Goal: Information Seeking & Learning: Learn about a topic

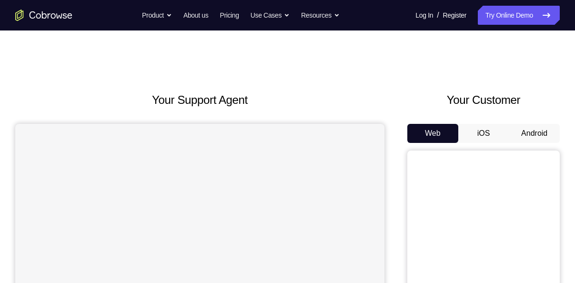
scroll to position [42, 0]
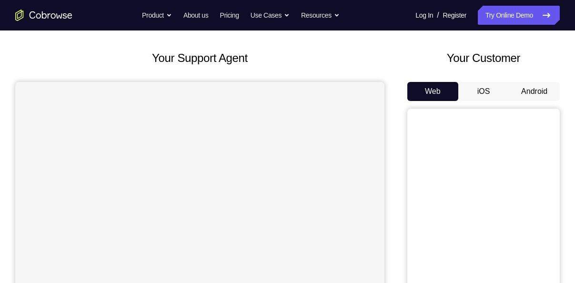
click at [521, 96] on button "Android" at bounding box center [534, 91] width 51 height 19
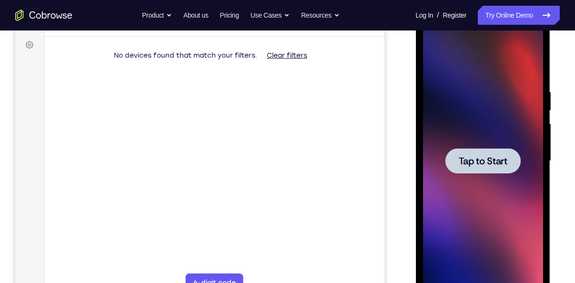
scroll to position [0, 0]
click at [459, 176] on div at bounding box center [482, 161] width 120 height 267
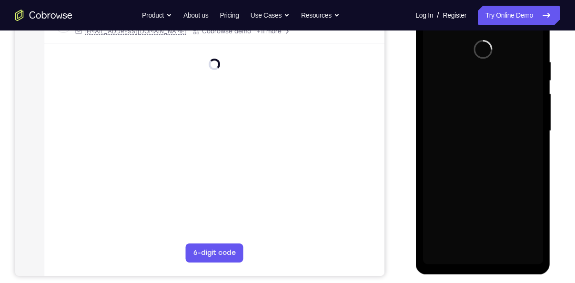
scroll to position [174, 0]
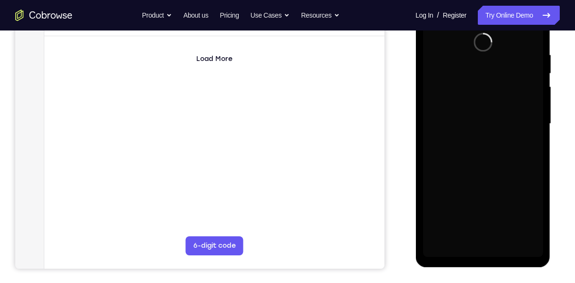
drag, startPoint x: 471, startPoint y: 233, endPoint x: 475, endPoint y: 237, distance: 5.4
click at [475, 237] on div at bounding box center [482, 123] width 120 height 267
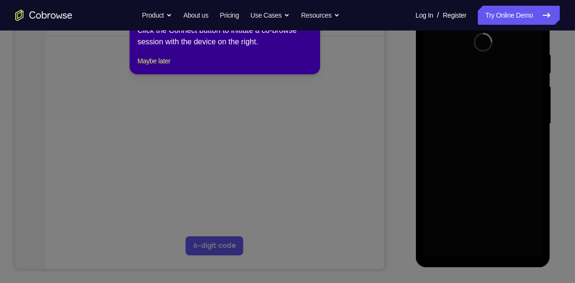
click at [475, 237] on icon at bounding box center [291, 141] width 582 height 283
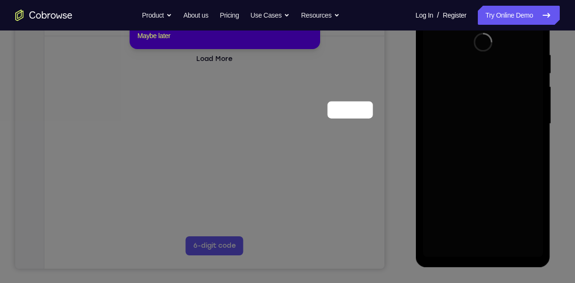
scroll to position [79, 0]
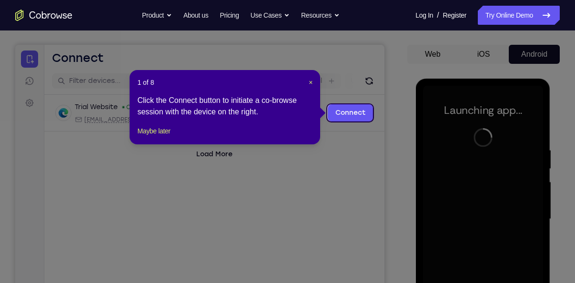
click at [309, 77] on div "1 of 8 × Click the Connect button to initiate a co-browse session with the devi…" at bounding box center [225, 107] width 191 height 74
click at [309, 82] on span "×" at bounding box center [311, 83] width 4 height 8
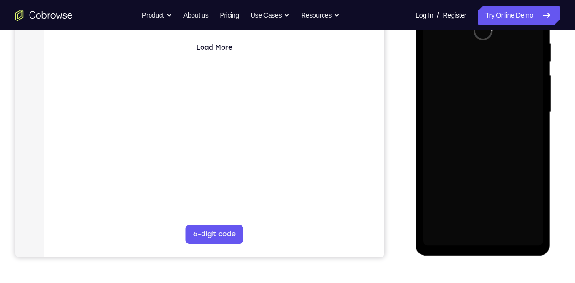
scroll to position [194, 0]
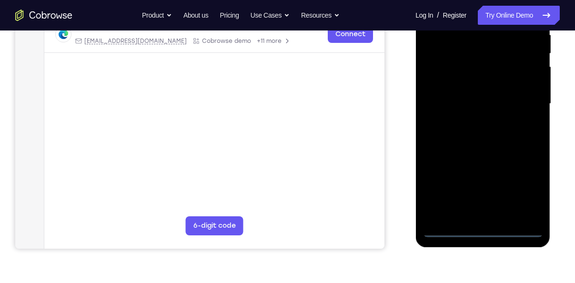
click at [490, 226] on div at bounding box center [482, 103] width 120 height 267
click at [487, 226] on div at bounding box center [482, 103] width 120 height 267
click at [480, 228] on div at bounding box center [482, 103] width 120 height 267
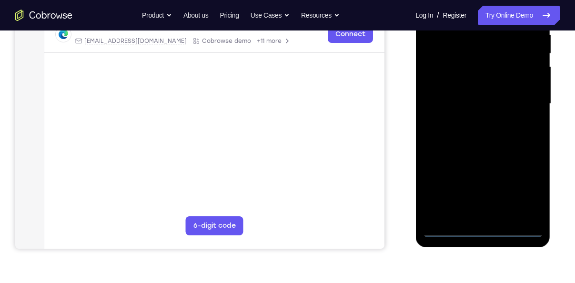
click at [480, 228] on div at bounding box center [482, 103] width 120 height 267
click at [518, 180] on div at bounding box center [482, 103] width 120 height 267
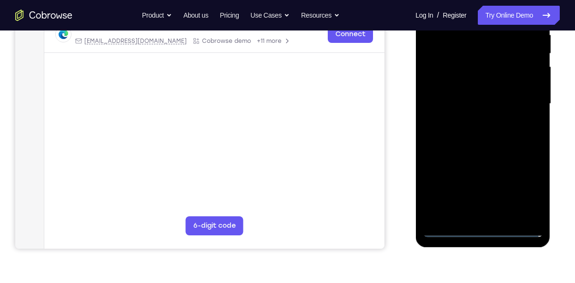
click at [523, 186] on div at bounding box center [482, 103] width 120 height 267
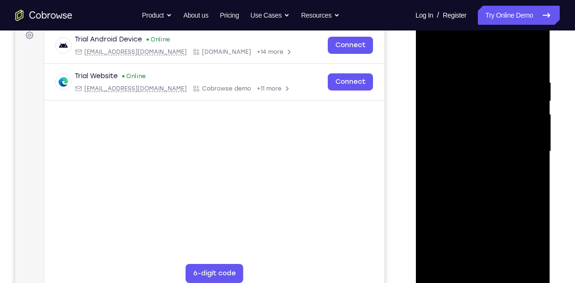
click at [468, 65] on div at bounding box center [482, 151] width 120 height 267
click at [520, 140] on div at bounding box center [482, 151] width 120 height 267
click at [471, 167] on div at bounding box center [482, 151] width 120 height 267
click at [475, 146] on div at bounding box center [482, 151] width 120 height 267
click at [467, 133] on div at bounding box center [482, 151] width 120 height 267
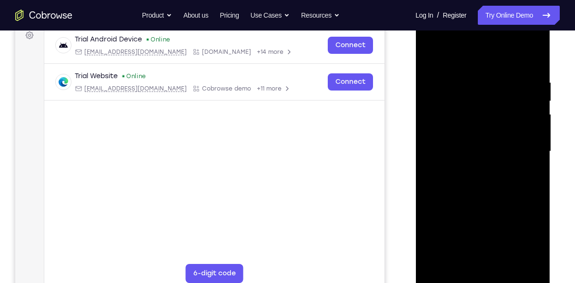
click at [494, 150] on div at bounding box center [482, 151] width 120 height 267
click at [504, 187] on div at bounding box center [482, 151] width 120 height 267
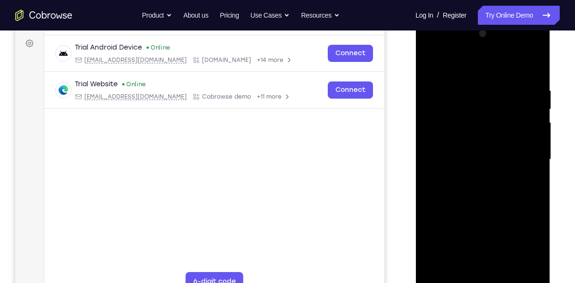
click at [503, 186] on div at bounding box center [482, 159] width 120 height 267
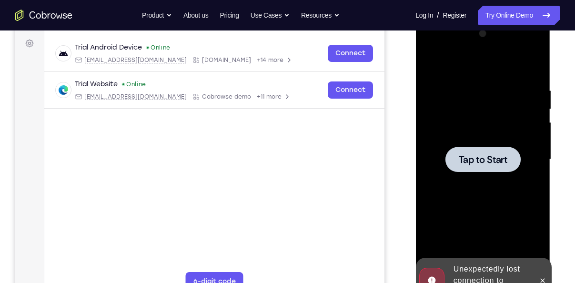
click at [482, 170] on div at bounding box center [482, 159] width 75 height 25
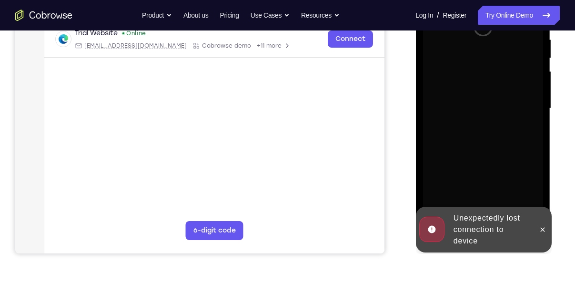
scroll to position [191, 0]
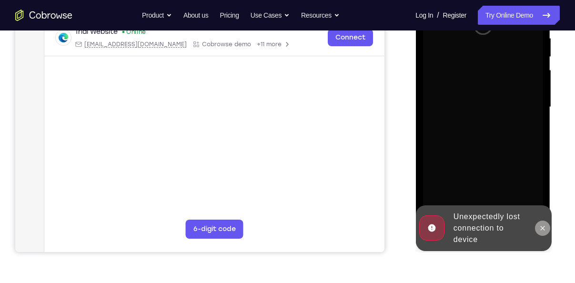
click at [538, 231] on icon at bounding box center [542, 228] width 8 height 8
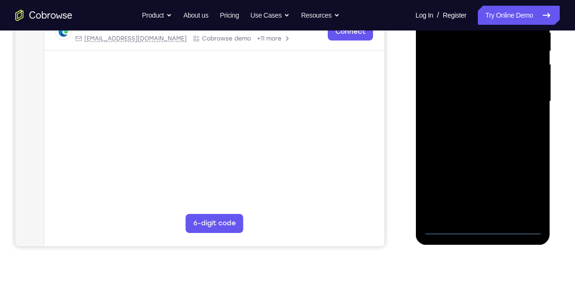
scroll to position [197, 0]
click at [478, 229] on div at bounding box center [482, 101] width 120 height 267
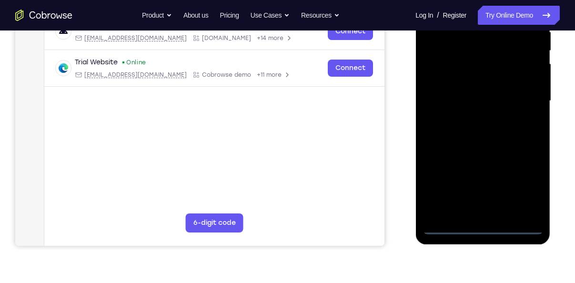
click at [478, 229] on div at bounding box center [482, 101] width 120 height 267
click at [534, 181] on div at bounding box center [482, 101] width 120 height 267
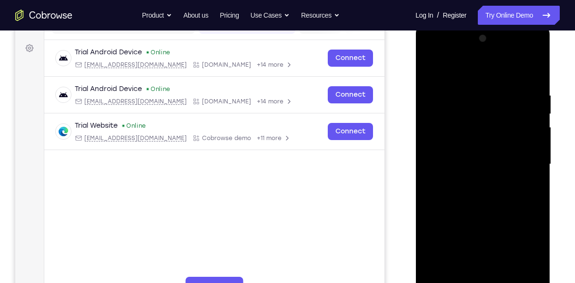
scroll to position [133, 0]
click at [469, 76] on div at bounding box center [482, 164] width 120 height 267
click at [528, 160] on div at bounding box center [482, 164] width 120 height 267
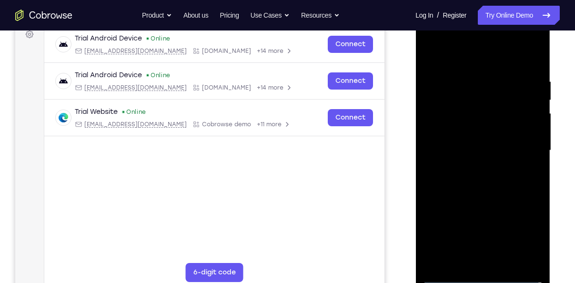
click at [495, 263] on div at bounding box center [482, 150] width 120 height 267
click at [459, 149] on div at bounding box center [482, 150] width 120 height 267
click at [462, 142] on div at bounding box center [482, 150] width 120 height 267
click at [456, 108] on div at bounding box center [482, 150] width 120 height 267
click at [460, 128] on div at bounding box center [482, 150] width 120 height 267
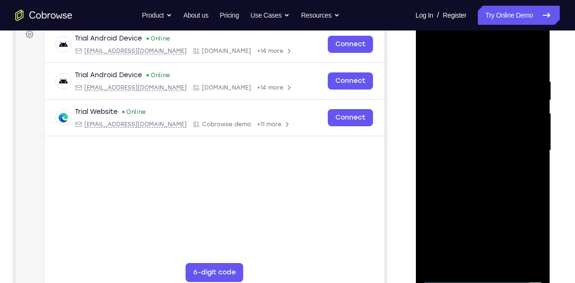
click at [466, 145] on div at bounding box center [482, 150] width 120 height 267
click at [462, 176] on div at bounding box center [482, 150] width 120 height 267
click at [465, 181] on div at bounding box center [482, 150] width 120 height 267
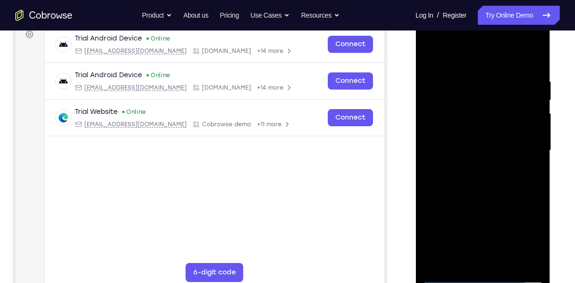
click at [533, 187] on div at bounding box center [482, 150] width 120 height 267
click at [531, 187] on div at bounding box center [482, 150] width 120 height 267
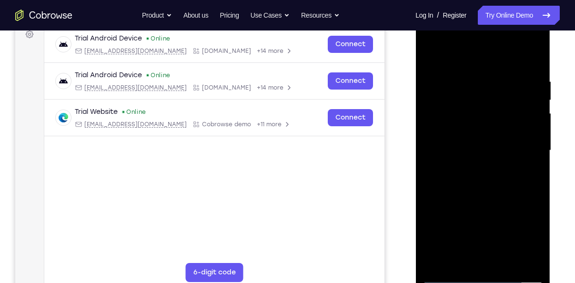
click at [532, 188] on div at bounding box center [482, 150] width 120 height 267
click at [474, 81] on div at bounding box center [482, 150] width 120 height 267
click at [519, 256] on div at bounding box center [482, 150] width 120 height 267
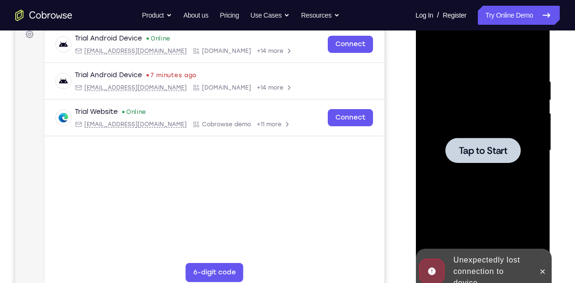
click at [506, 185] on div at bounding box center [482, 150] width 120 height 267
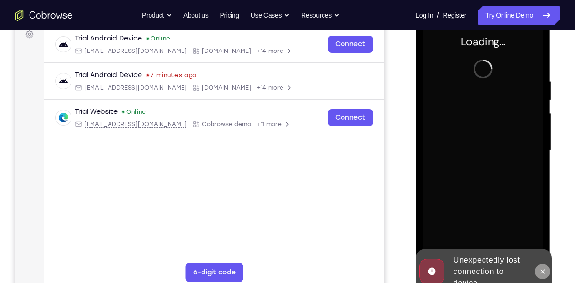
click at [542, 268] on icon at bounding box center [542, 272] width 8 height 8
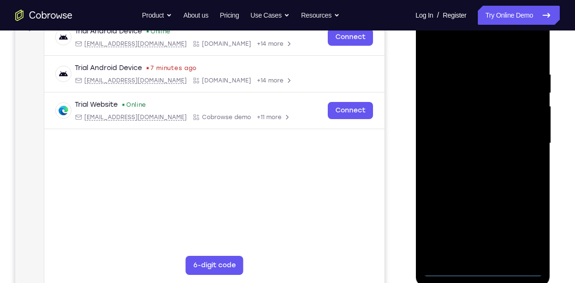
scroll to position [155, 0]
click at [484, 268] on div at bounding box center [482, 143] width 120 height 267
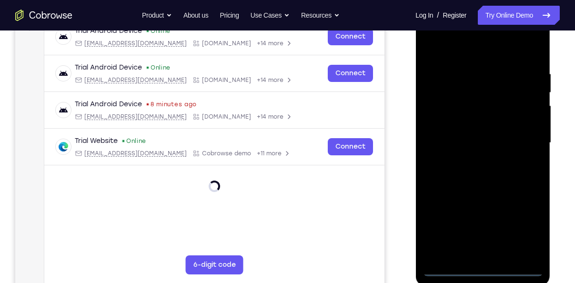
click at [530, 219] on div at bounding box center [482, 143] width 120 height 267
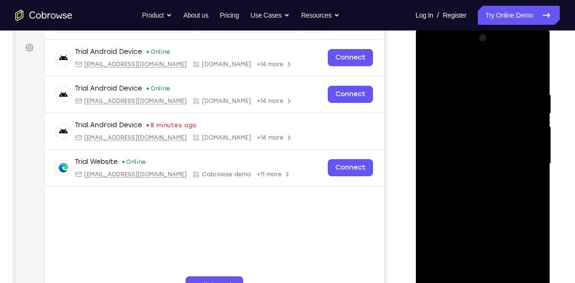
scroll to position [133, 0]
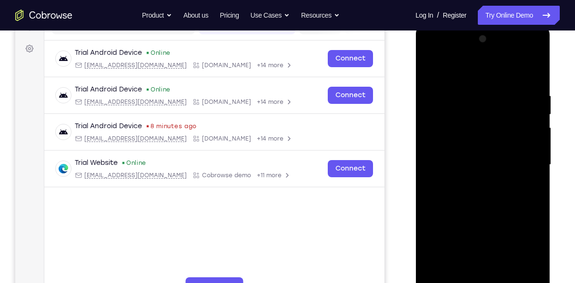
click at [482, 63] on div at bounding box center [482, 164] width 120 height 267
click at [523, 166] on div at bounding box center [482, 164] width 120 height 267
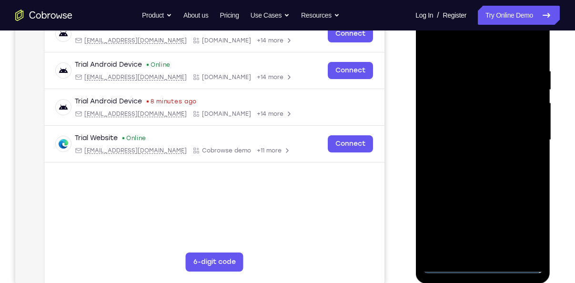
scroll to position [159, 0]
click at [472, 158] on div at bounding box center [482, 139] width 120 height 267
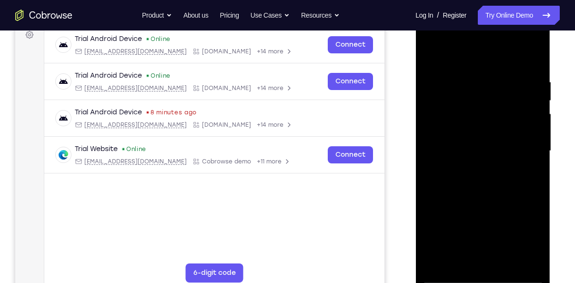
click at [468, 141] on div at bounding box center [482, 151] width 120 height 267
click at [457, 116] on div at bounding box center [482, 151] width 120 height 267
click at [454, 127] on div at bounding box center [482, 151] width 120 height 267
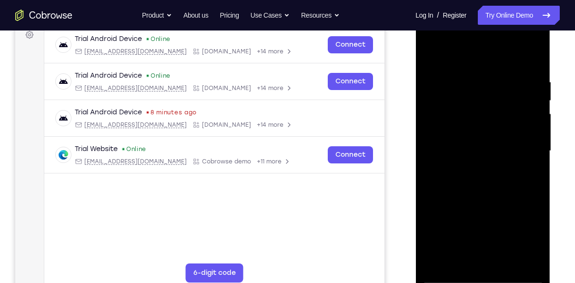
click at [456, 128] on div at bounding box center [482, 151] width 120 height 267
click at [461, 145] on div at bounding box center [482, 151] width 120 height 267
click at [465, 181] on div at bounding box center [482, 151] width 120 height 267
click at [477, 173] on div at bounding box center [482, 151] width 120 height 267
click at [532, 66] on div at bounding box center [482, 151] width 120 height 267
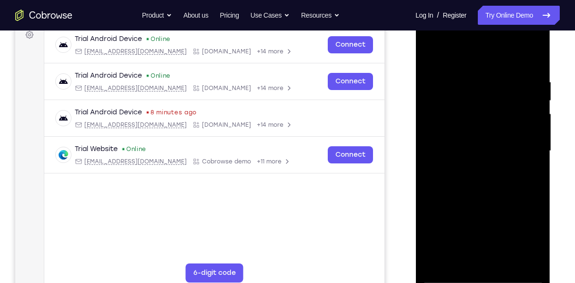
click at [510, 198] on div at bounding box center [482, 151] width 120 height 267
click at [499, 75] on div at bounding box center [482, 151] width 120 height 267
click at [534, 58] on div at bounding box center [482, 151] width 120 height 267
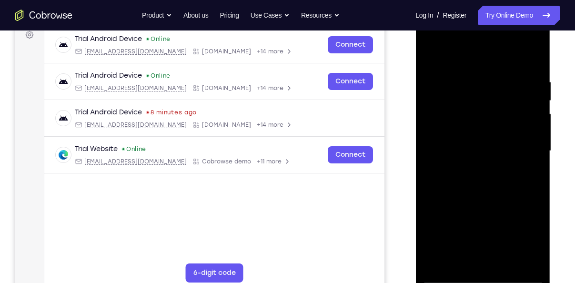
click at [534, 58] on div at bounding box center [482, 151] width 120 height 267
click at [508, 103] on div at bounding box center [482, 151] width 120 height 267
click at [507, 259] on div at bounding box center [482, 151] width 120 height 267
click at [491, 195] on div at bounding box center [482, 151] width 120 height 267
click at [450, 273] on div at bounding box center [482, 151] width 120 height 267
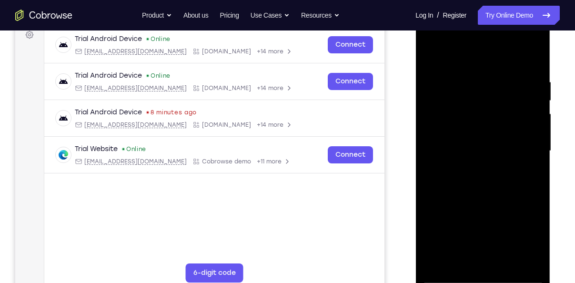
click at [432, 50] on div at bounding box center [482, 151] width 120 height 267
drag, startPoint x: 481, startPoint y: 207, endPoint x: 511, endPoint y: 44, distance: 165.7
click at [511, 44] on div at bounding box center [482, 151] width 120 height 267
click at [432, 116] on div at bounding box center [482, 151] width 120 height 267
drag, startPoint x: 498, startPoint y: 215, endPoint x: 525, endPoint y: 41, distance: 176.0
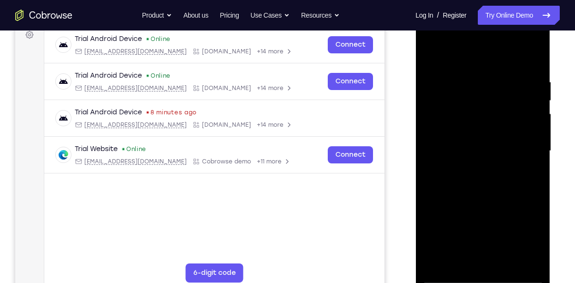
click at [525, 41] on div at bounding box center [482, 151] width 120 height 267
click at [431, 159] on div at bounding box center [482, 151] width 120 height 267
drag, startPoint x: 490, startPoint y: 215, endPoint x: 501, endPoint y: -28, distance: 243.6
click at [501, 10] on html "Online web based iOS Simulators and Android Emulators. Run iPhone, iPad, Mobile…" at bounding box center [483, 153] width 136 height 286
drag, startPoint x: 449, startPoint y: 168, endPoint x: 477, endPoint y: 71, distance: 100.6
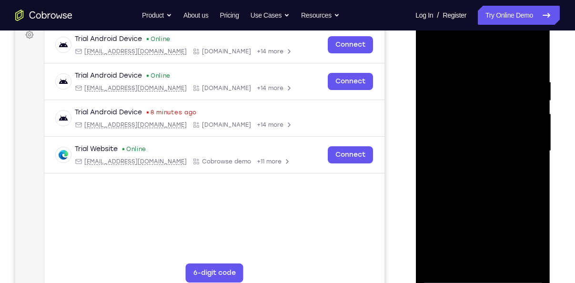
click at [477, 71] on div at bounding box center [482, 151] width 120 height 267
click at [533, 134] on div at bounding box center [482, 151] width 120 height 267
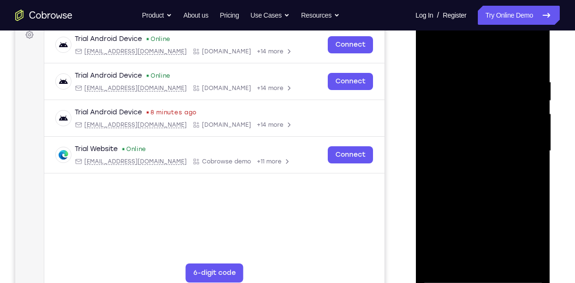
click at [533, 137] on div at bounding box center [482, 151] width 120 height 267
drag, startPoint x: 502, startPoint y: 234, endPoint x: 553, endPoint y: 5, distance: 234.2
click at [551, 10] on html "Online web based iOS Simulators and Android Emulators. Run iPhone, iPad, Mobile…" at bounding box center [483, 153] width 136 height 286
drag, startPoint x: 511, startPoint y: 204, endPoint x: 548, endPoint y: 60, distance: 149.5
click at [548, 60] on div at bounding box center [482, 152] width 135 height 284
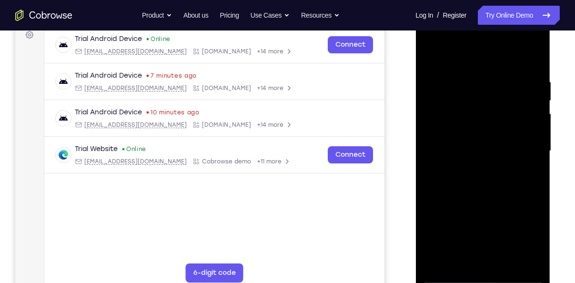
drag, startPoint x: 518, startPoint y: 109, endPoint x: 509, endPoint y: 182, distance: 73.8
click at [509, 182] on div at bounding box center [482, 151] width 120 height 267
click at [533, 137] on div at bounding box center [482, 151] width 120 height 267
click at [535, 139] on div at bounding box center [482, 151] width 120 height 267
click at [429, 228] on div at bounding box center [482, 151] width 120 height 267
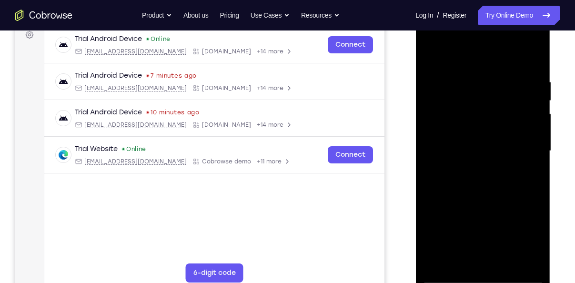
click at [534, 140] on div at bounding box center [482, 151] width 120 height 267
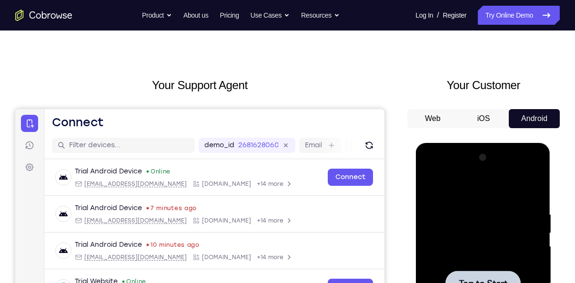
scroll to position [0, 0]
